Goal: Register for event/course

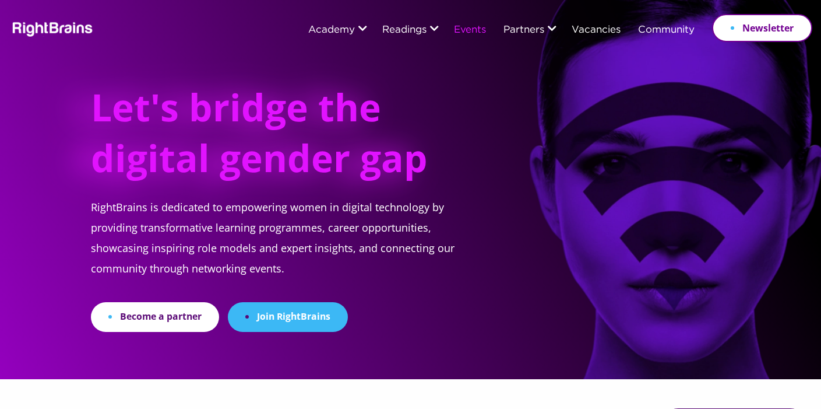
click at [473, 31] on link "Events" at bounding box center [470, 30] width 32 height 10
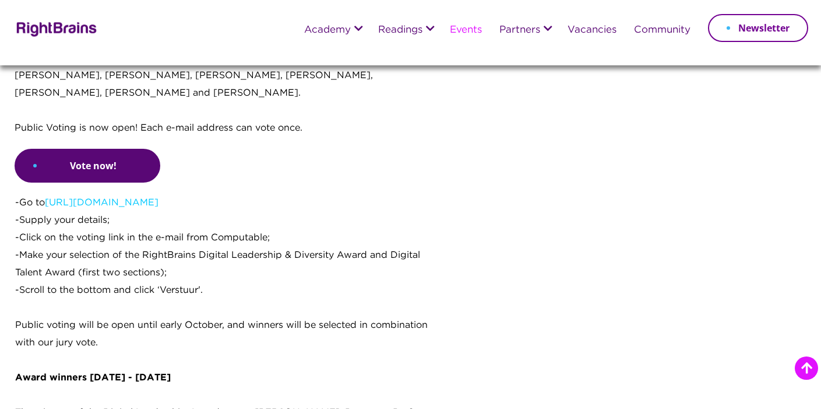
scroll to position [1070, 0]
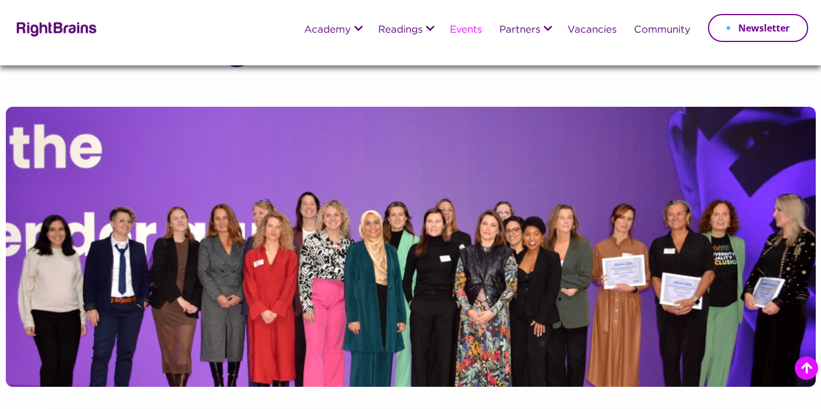
scroll to position [902, 0]
